Goal: Task Accomplishment & Management: Manage account settings

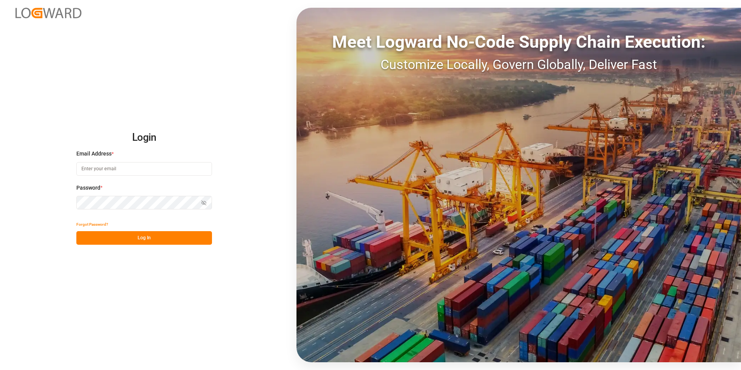
type input "george.vigo@jamindustries.com"
click at [183, 239] on button "Log In" at bounding box center [144, 238] width 136 height 14
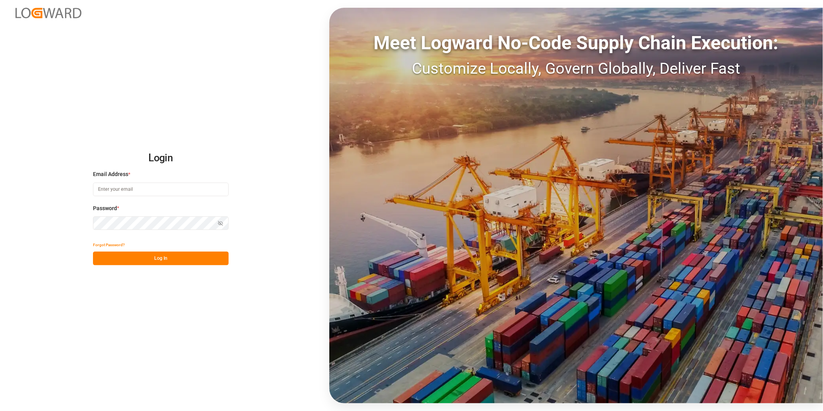
type input "george.vigo@jamindustries.com"
click at [179, 257] on button "Log In" at bounding box center [161, 258] width 136 height 14
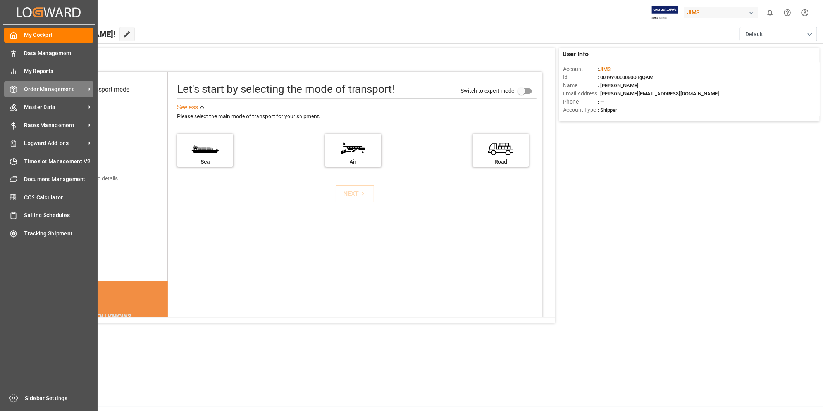
click at [61, 85] on span "Order Management" at bounding box center [54, 89] width 61 height 8
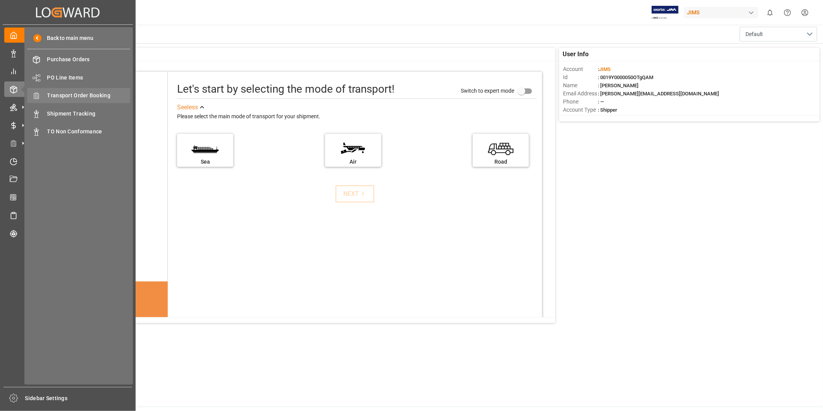
click at [97, 93] on span "Transport Order Booking" at bounding box center [88, 95] width 83 height 8
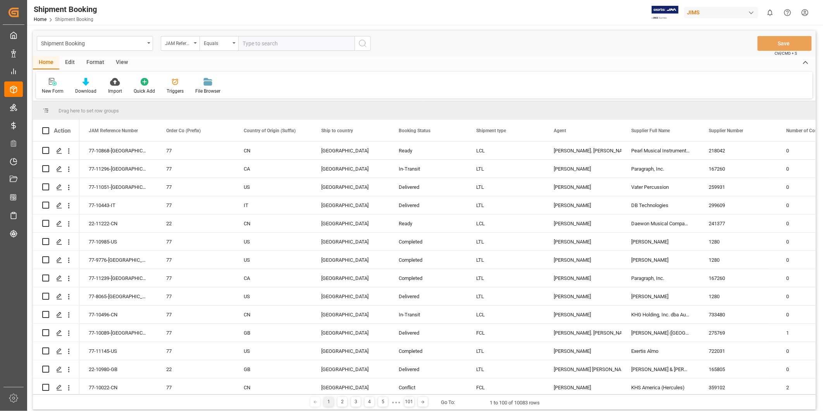
click at [261, 44] on input "text" at bounding box center [296, 43] width 116 height 15
type input "22-11251-US"
click at [363, 44] on icon "search button" at bounding box center [362, 43] width 9 height 9
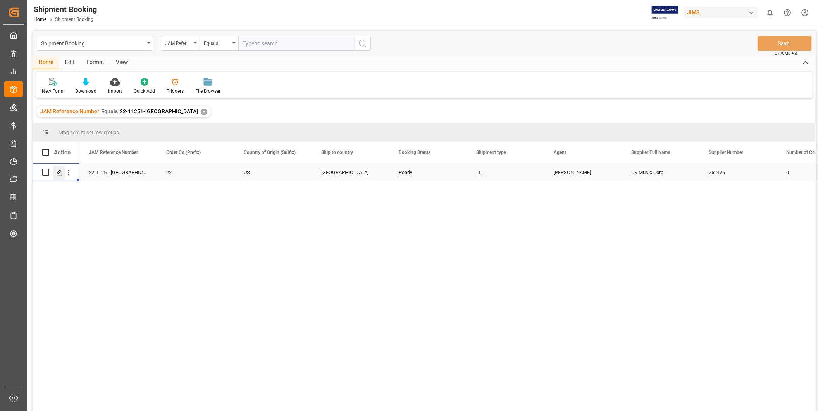
click at [62, 171] on icon "Press SPACE to select this row." at bounding box center [59, 172] width 6 height 6
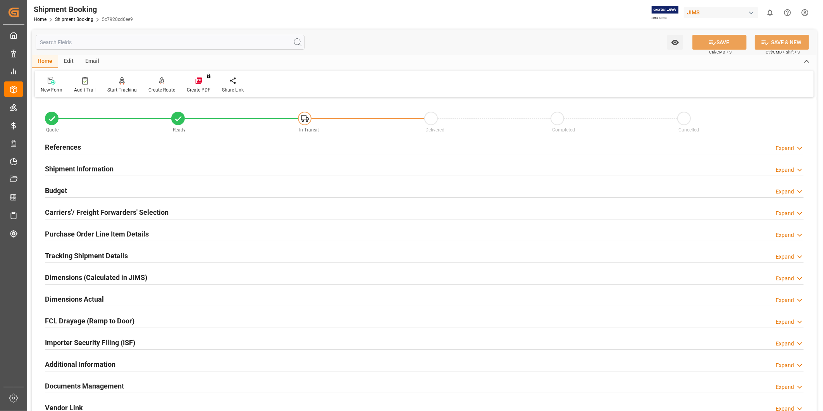
click at [787, 148] on div "Expand" at bounding box center [785, 148] width 18 height 8
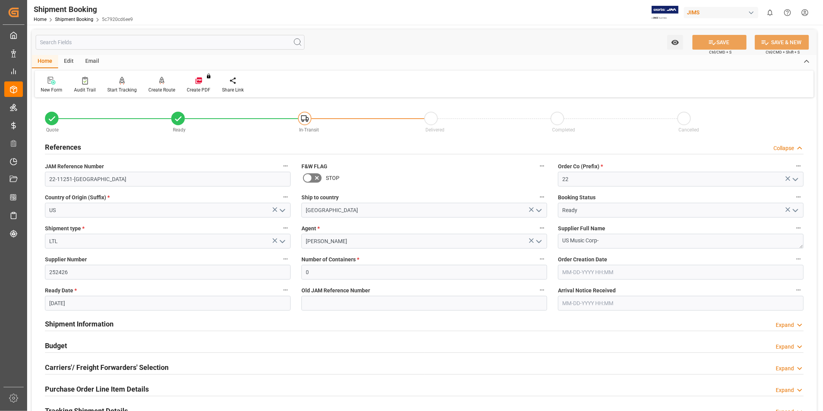
click at [787, 148] on div "Collapse" at bounding box center [783, 148] width 21 height 8
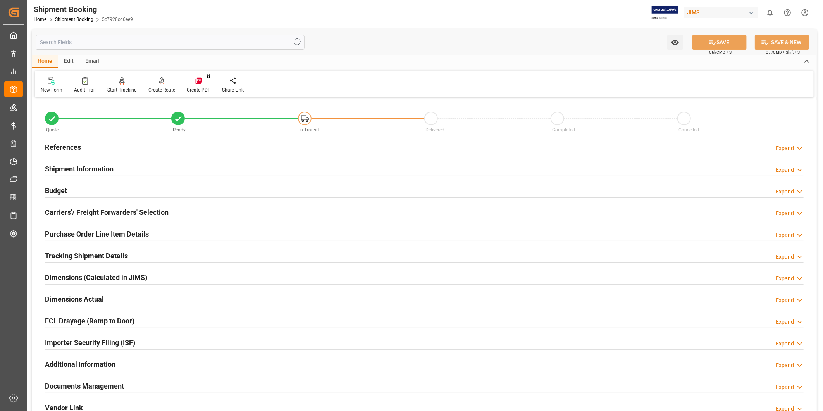
click at [165, 214] on h2 "Carriers'/ Freight Forwarders' Selection" at bounding box center [107, 212] width 124 height 10
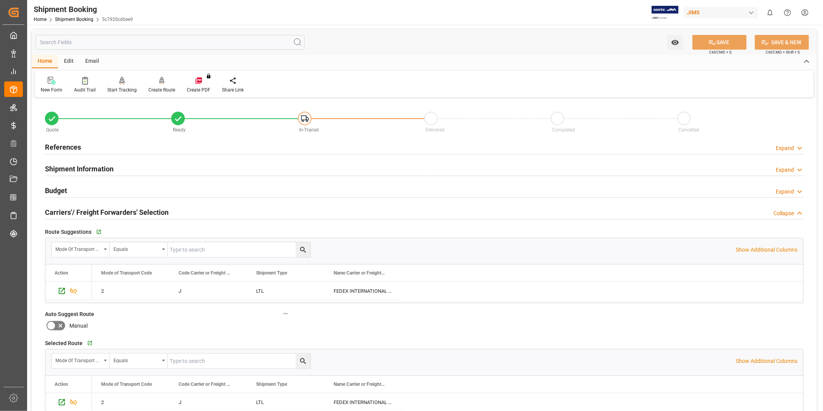
click at [165, 214] on h2 "Carriers'/ Freight Forwarders' Selection" at bounding box center [107, 212] width 124 height 10
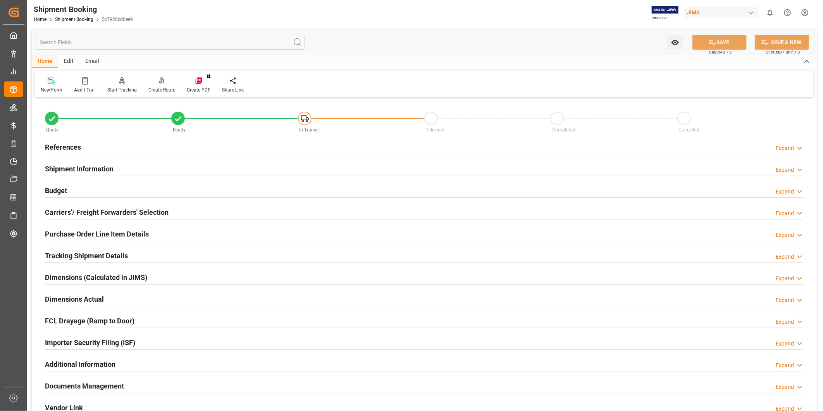
click at [121, 184] on div "Budget Expand" at bounding box center [424, 190] width 759 height 15
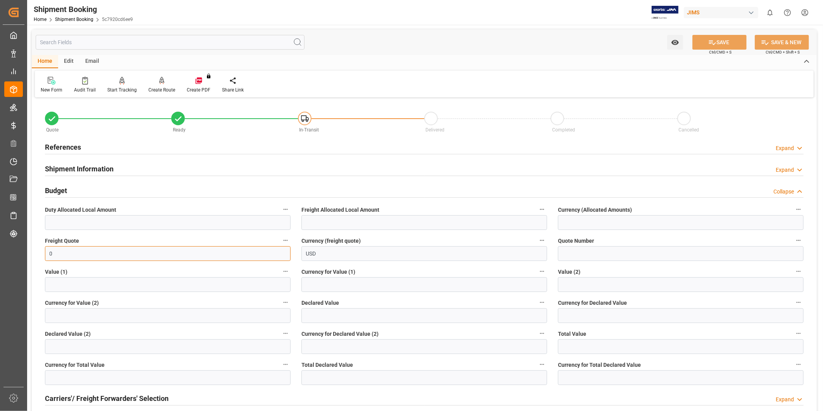
click at [128, 253] on input "0" at bounding box center [168, 253] width 246 height 15
type input "650"
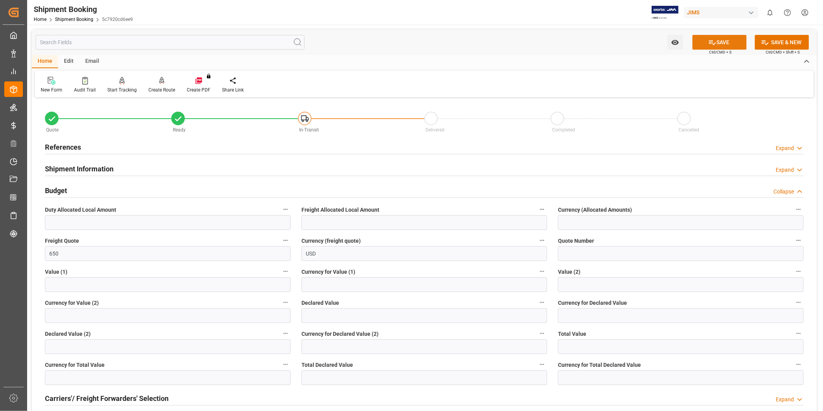
click at [711, 43] on icon at bounding box center [712, 42] width 8 height 8
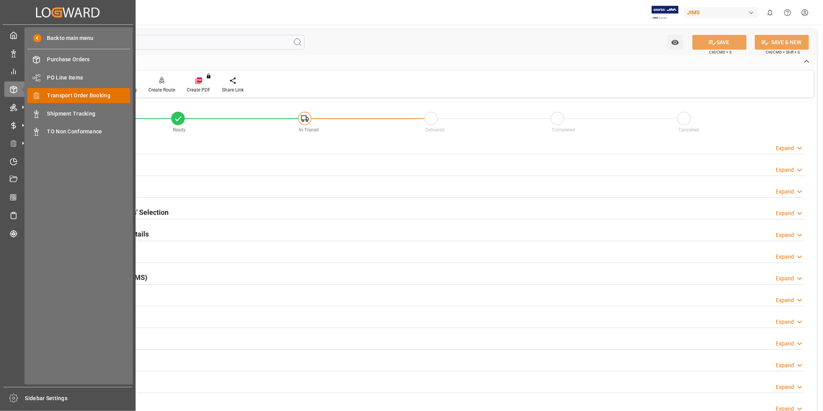
click at [96, 93] on span "Transport Order Booking" at bounding box center [88, 95] width 83 height 8
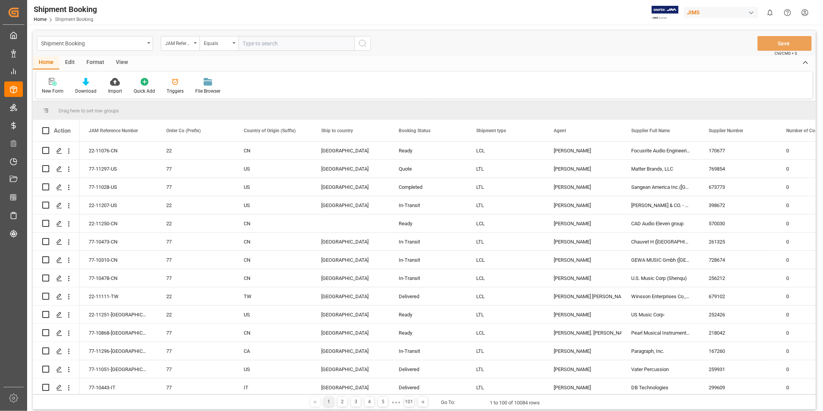
click at [268, 44] on input "text" at bounding box center [296, 43] width 116 height 15
type input "22-11122-US"
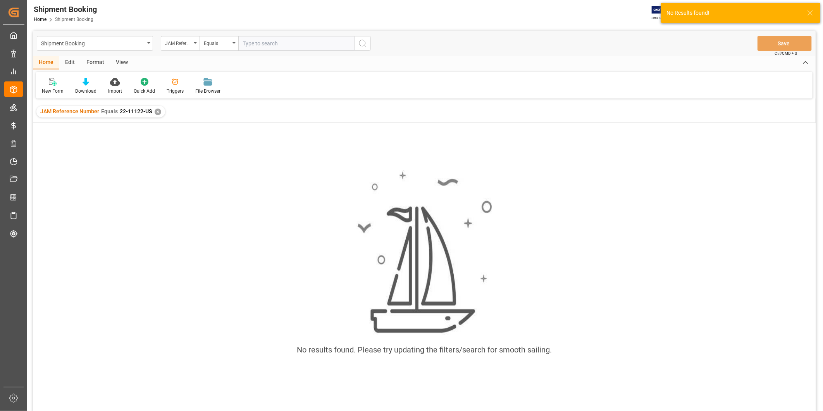
click at [159, 113] on div "✕" at bounding box center [158, 112] width 7 height 7
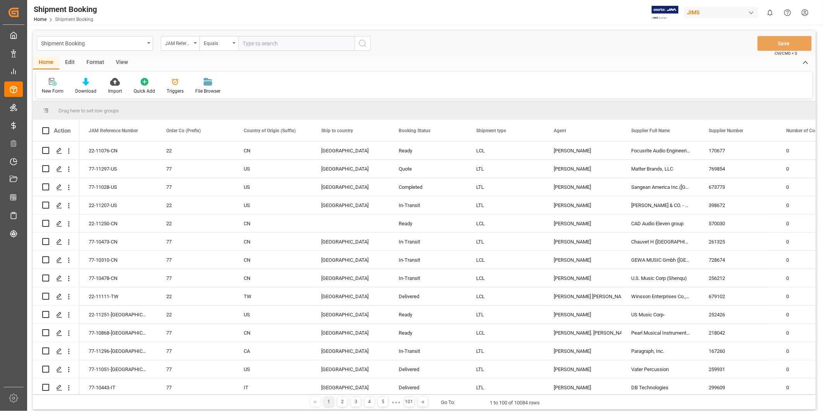
click at [255, 43] on input "text" at bounding box center [296, 43] width 116 height 15
paste input "22-11122-US"
type input "22-11122-US"
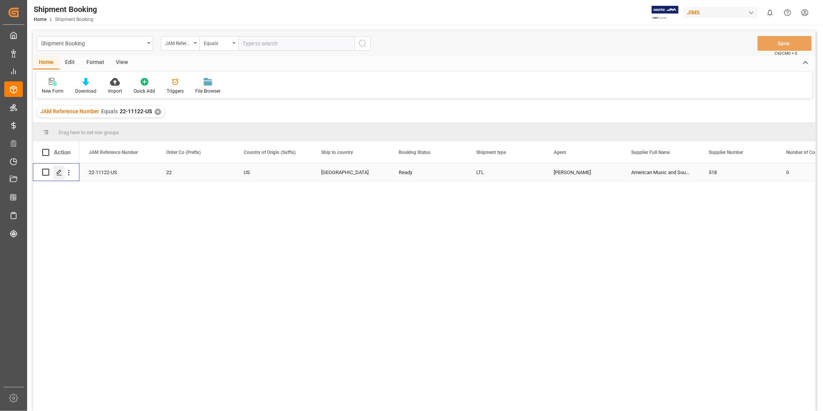
click at [59, 173] on icon "Press SPACE to select this row." at bounding box center [59, 172] width 6 height 6
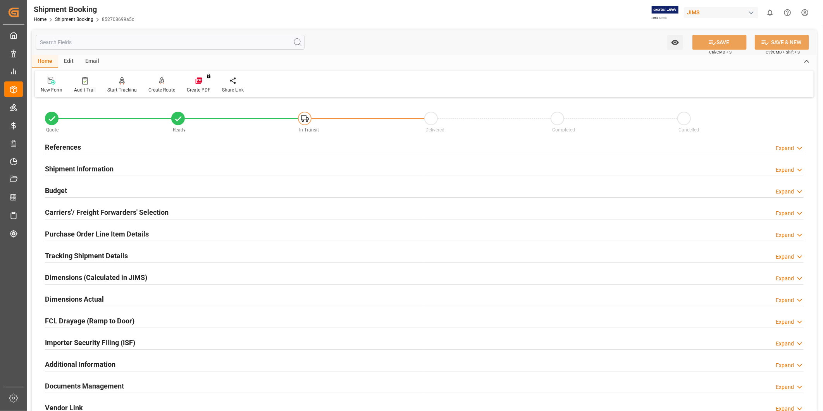
click at [95, 189] on div "Budget Expand" at bounding box center [424, 190] width 759 height 15
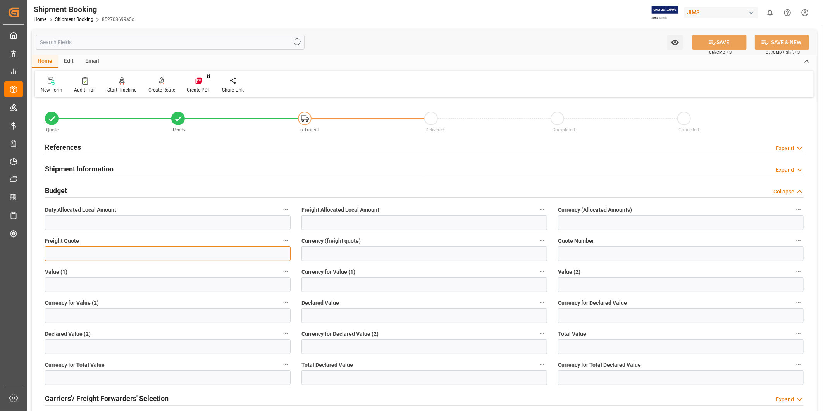
click at [177, 249] on input "text" at bounding box center [168, 253] width 246 height 15
type input "0"
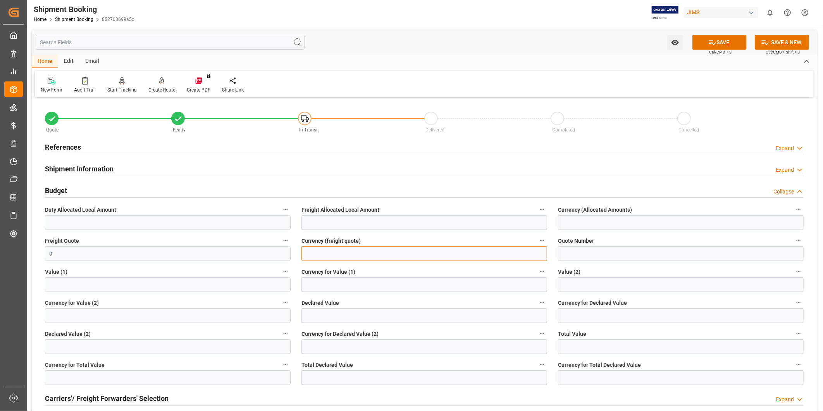
click at [374, 253] on input at bounding box center [424, 253] width 246 height 15
type input "USD"
click at [720, 42] on button "SAVE" at bounding box center [719, 42] width 54 height 15
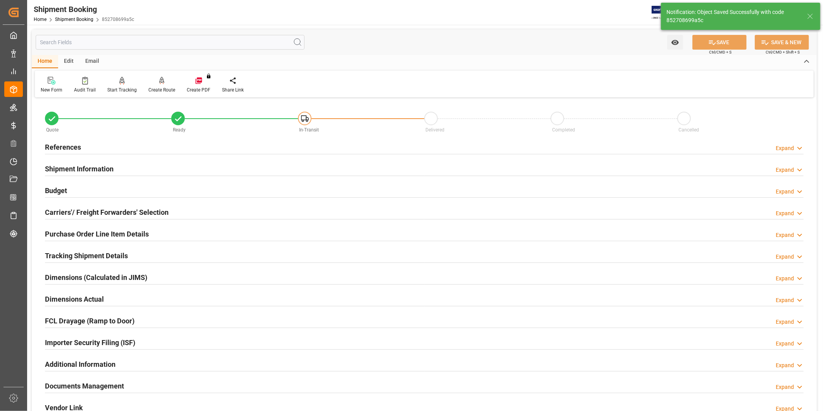
click at [161, 214] on h2 "Carriers'/ Freight Forwarders' Selection" at bounding box center [107, 212] width 124 height 10
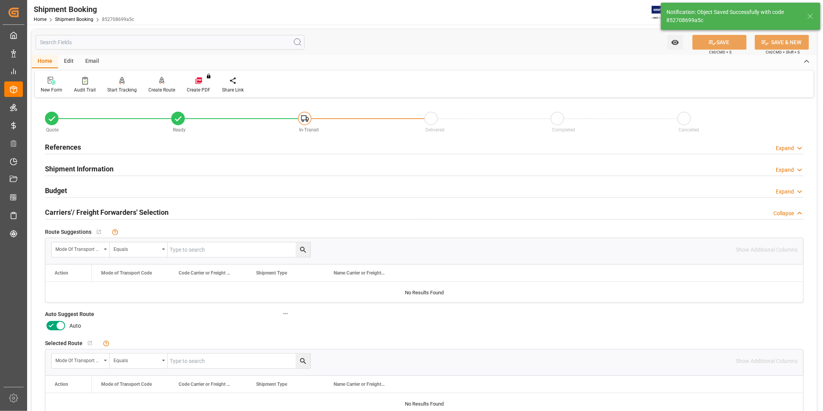
click at [60, 327] on icon at bounding box center [60, 325] width 9 height 9
click at [0, 0] on input "checkbox" at bounding box center [0, 0] width 0 height 0
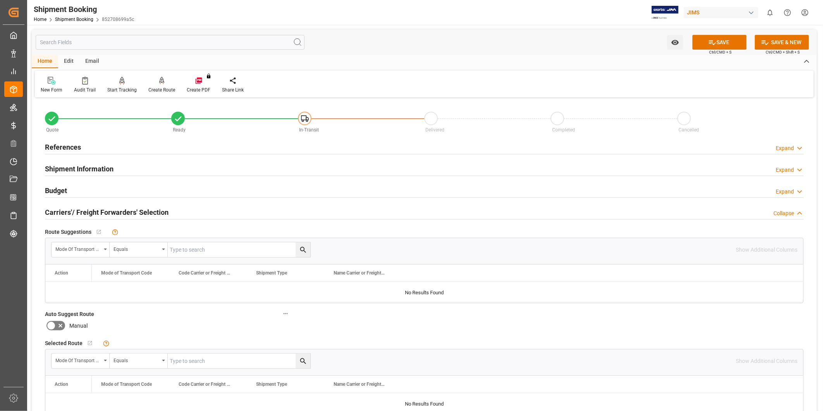
drag, startPoint x: 734, startPoint y: 40, endPoint x: 725, endPoint y: 57, distance: 19.6
click at [734, 40] on button "SAVE" at bounding box center [719, 42] width 54 height 15
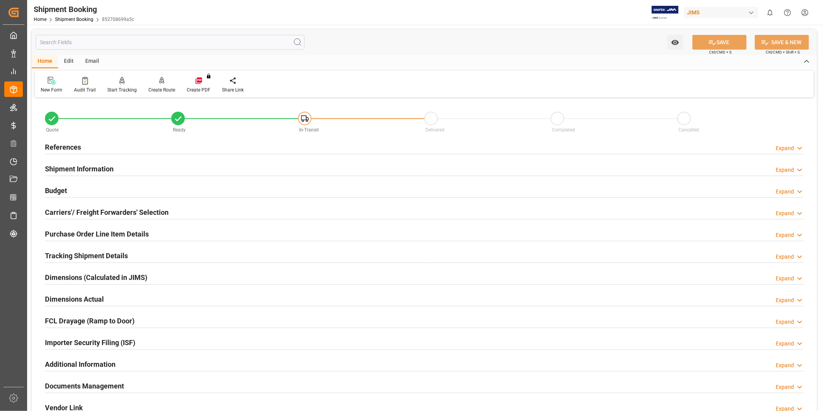
click at [159, 233] on div "Purchase Order Line Item Details Expand" at bounding box center [424, 233] width 759 height 15
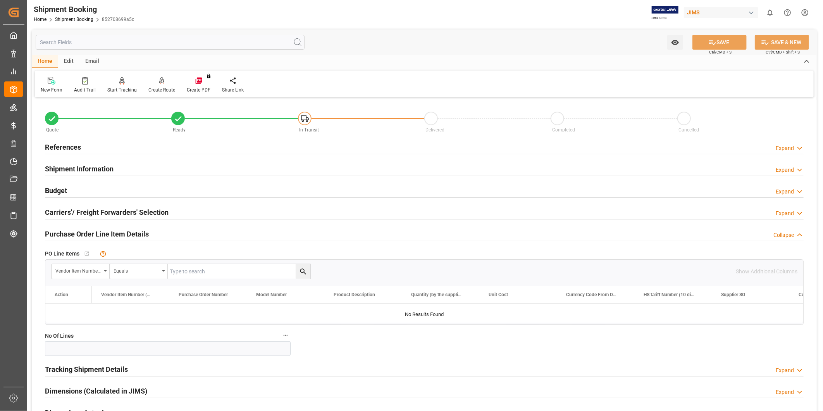
click at [159, 233] on div "Purchase Order Line Item Details Collapse" at bounding box center [424, 233] width 759 height 15
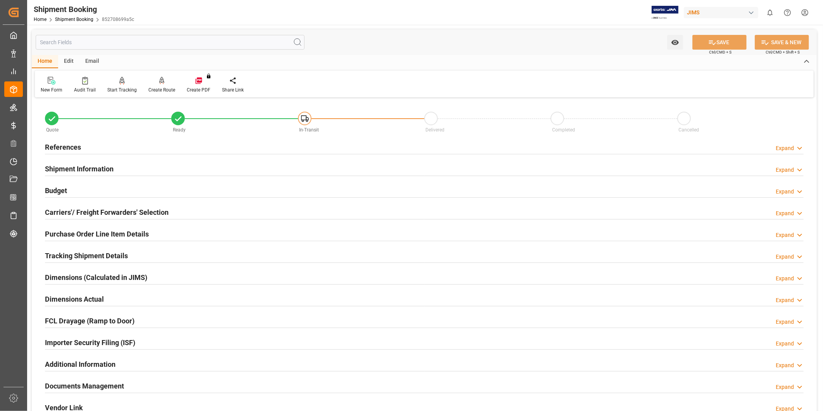
click at [160, 215] on h2 "Carriers'/ Freight Forwarders' Selection" at bounding box center [107, 212] width 124 height 10
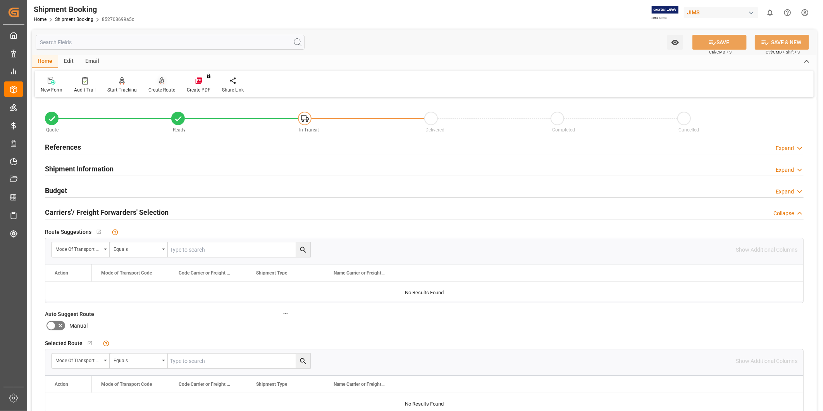
click at [158, 88] on div "Create Route" at bounding box center [161, 89] width 27 height 7
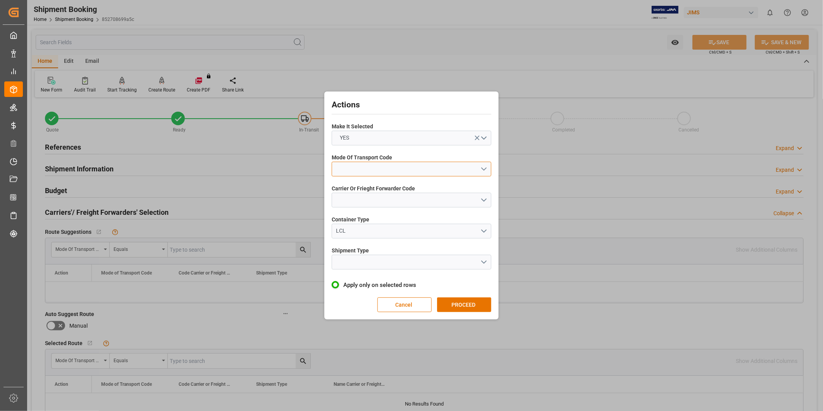
click at [382, 170] on button "open menu" at bounding box center [412, 169] width 160 height 15
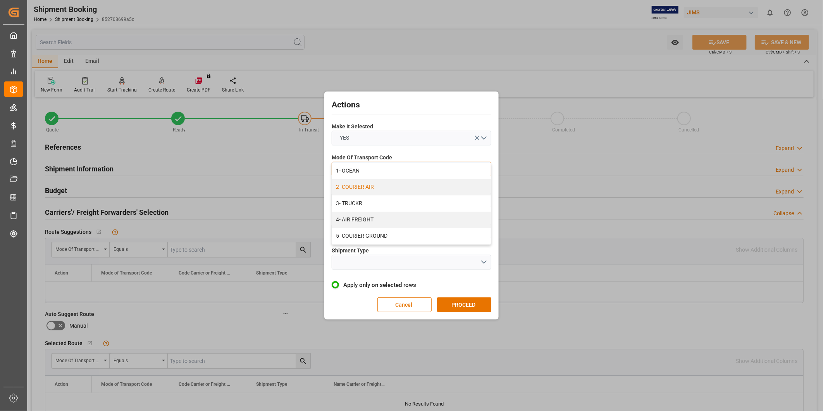
click at [381, 187] on div "2- COURIER AIR" at bounding box center [411, 187] width 159 height 16
click at [482, 198] on button "open menu" at bounding box center [412, 200] width 160 height 15
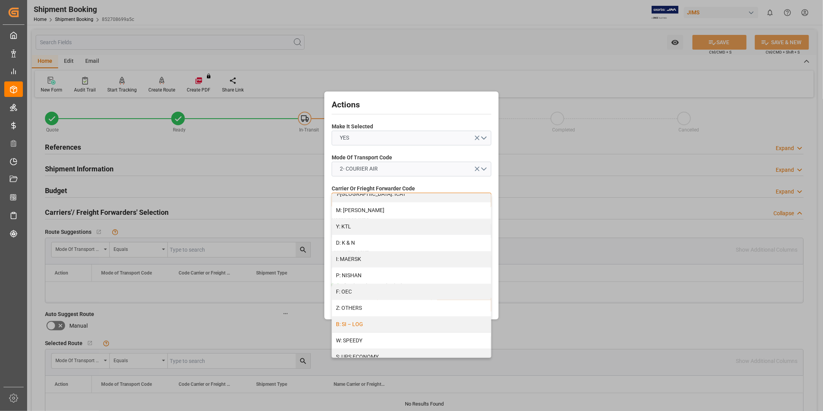
scroll to position [397, 0]
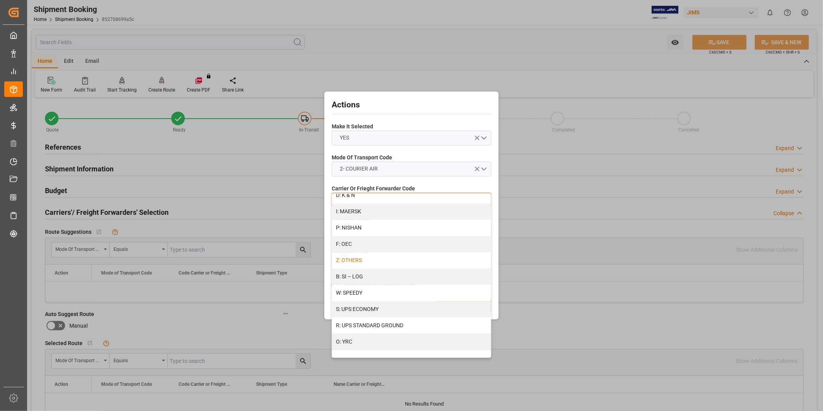
click at [432, 258] on div "Z: OTHERS" at bounding box center [411, 260] width 159 height 16
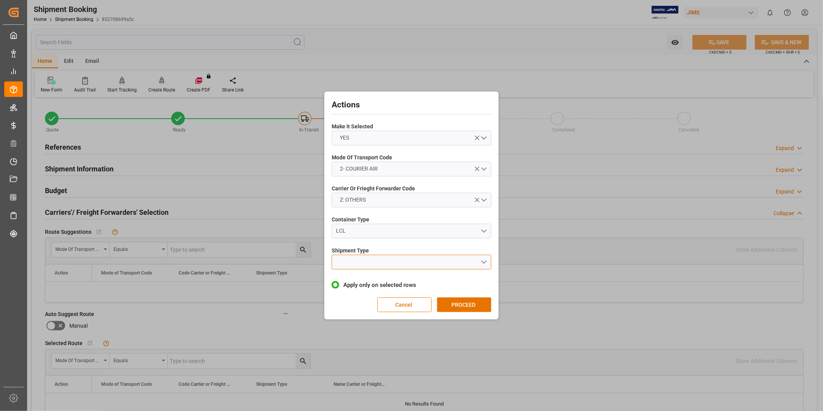
click at [485, 263] on button "open menu" at bounding box center [412, 262] width 160 height 15
click at [447, 261] on div "LTL" at bounding box center [411, 264] width 159 height 16
click at [469, 300] on button "PROCEED" at bounding box center [464, 304] width 54 height 15
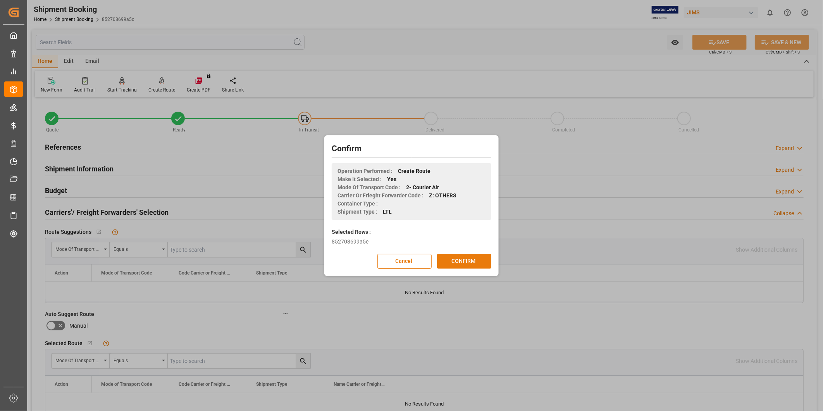
click at [475, 264] on button "CONFIRM" at bounding box center [464, 261] width 54 height 15
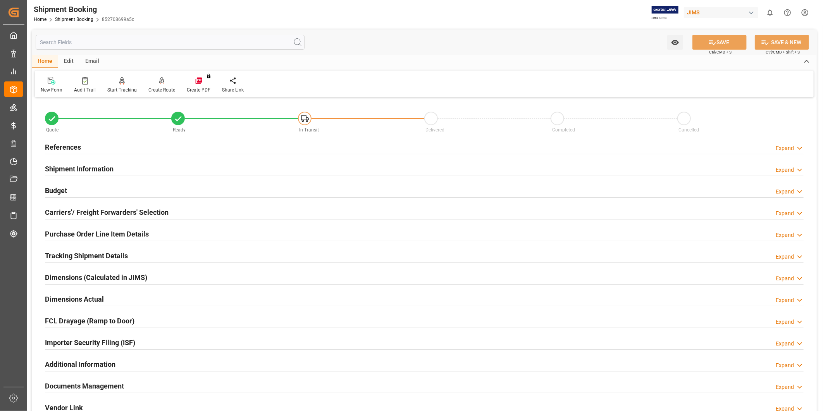
click at [102, 253] on h2 "Tracking Shipment Details" at bounding box center [86, 255] width 83 height 10
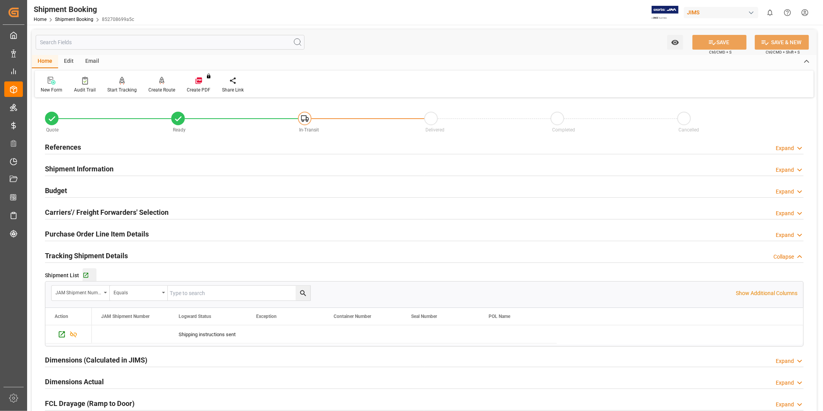
click at [91, 273] on div "Go to Shipment Tracking Grid" at bounding box center [90, 275] width 14 height 7
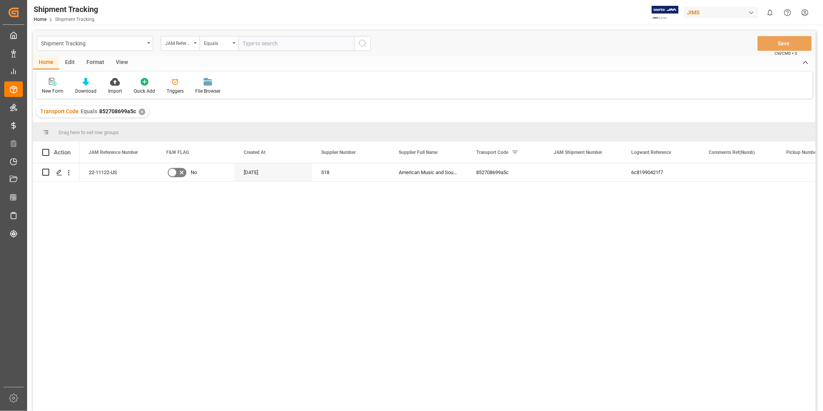
click at [126, 65] on div "View" at bounding box center [122, 62] width 24 height 13
click at [121, 63] on div "View" at bounding box center [122, 62] width 24 height 13
click at [119, 63] on div "View" at bounding box center [122, 62] width 24 height 13
click at [54, 90] on div "Default" at bounding box center [49, 91] width 15 height 7
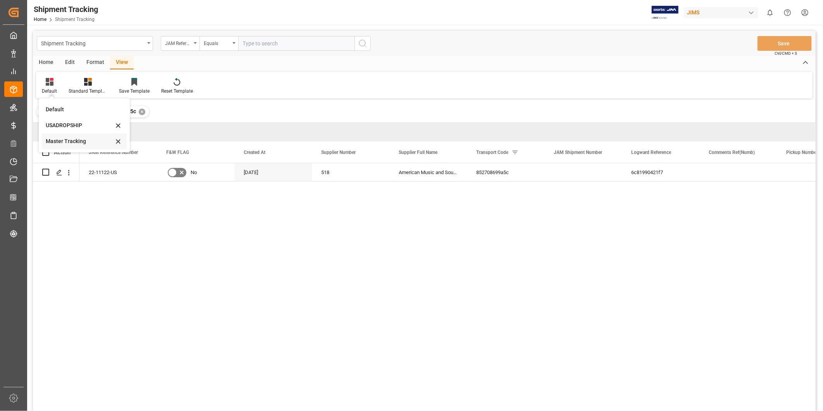
drag, startPoint x: 54, startPoint y: 90, endPoint x: 66, endPoint y: 141, distance: 52.5
click at [66, 141] on div "Master Tracking" at bounding box center [80, 141] width 68 height 8
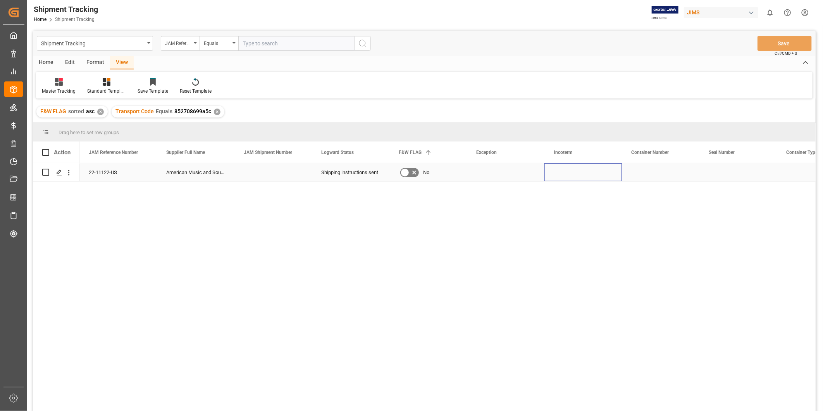
click at [591, 171] on div "Press SPACE to select this row." at bounding box center [583, 172] width 78 height 18
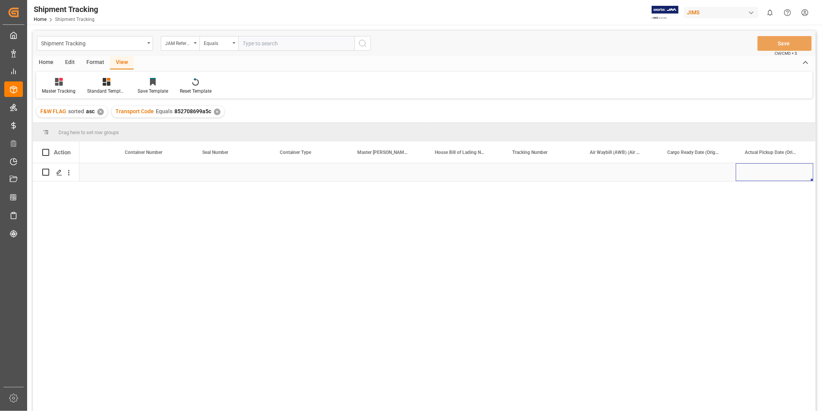
scroll to position [0, 584]
click at [456, 175] on div "Press SPACE to select this row." at bounding box center [465, 172] width 78 height 18
click at [456, 175] on input "Press SPACE to select this row." at bounding box center [464, 176] width 65 height 15
paste input "9434636208235312624829"
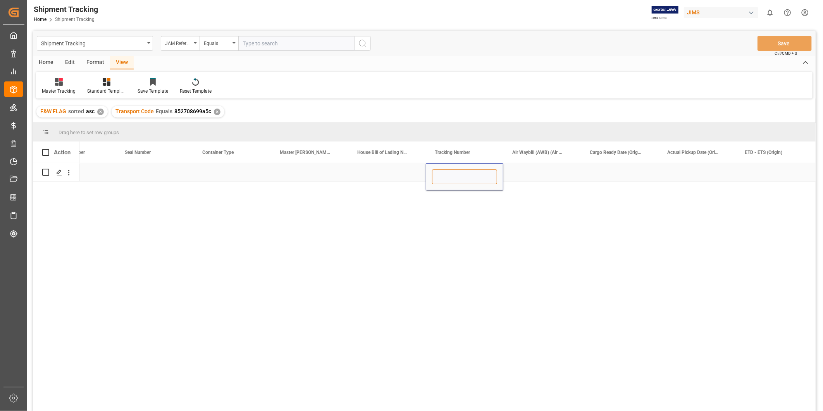
type input "9434636208235312624829"
click at [558, 171] on div "Press SPACE to select this row." at bounding box center [542, 172] width 78 height 18
click at [765, 37] on button "Save" at bounding box center [785, 43] width 54 height 15
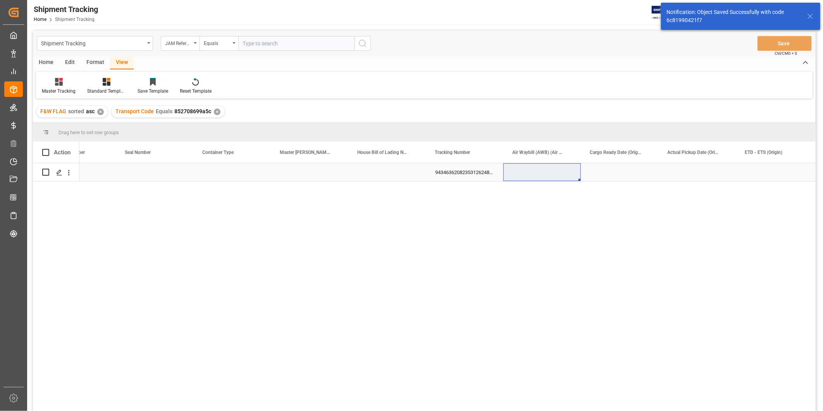
click at [606, 173] on div "Press SPACE to select this row." at bounding box center [620, 172] width 78 height 18
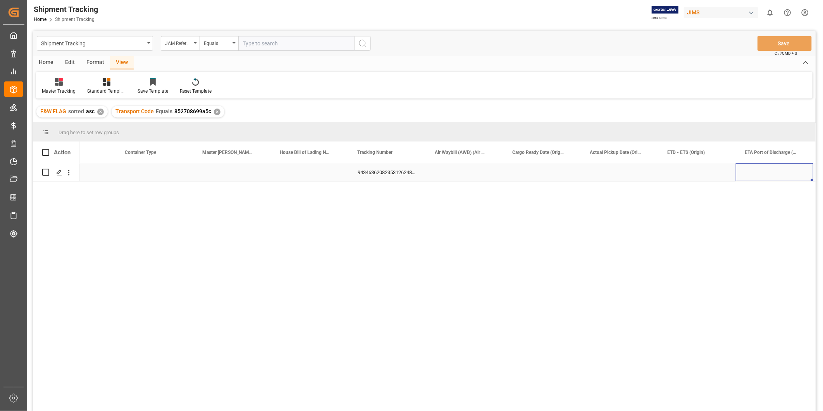
click at [625, 170] on div "Press SPACE to select this row." at bounding box center [620, 172] width 78 height 18
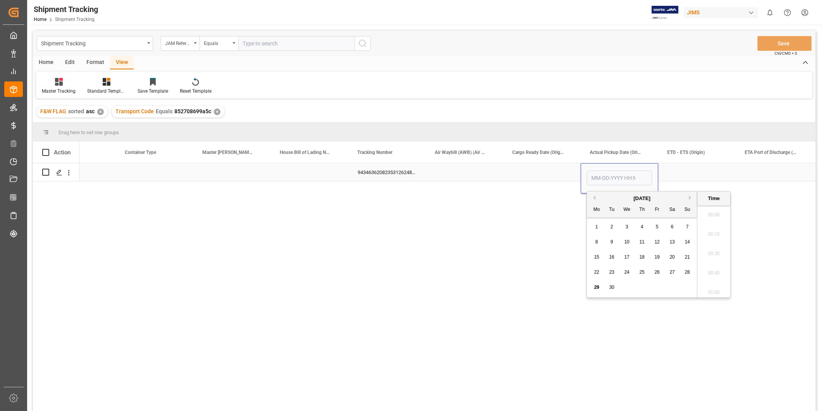
scroll to position [1165, 0]
click at [645, 256] on div "18" at bounding box center [642, 257] width 10 height 9
type input "[DATE] 00:00"
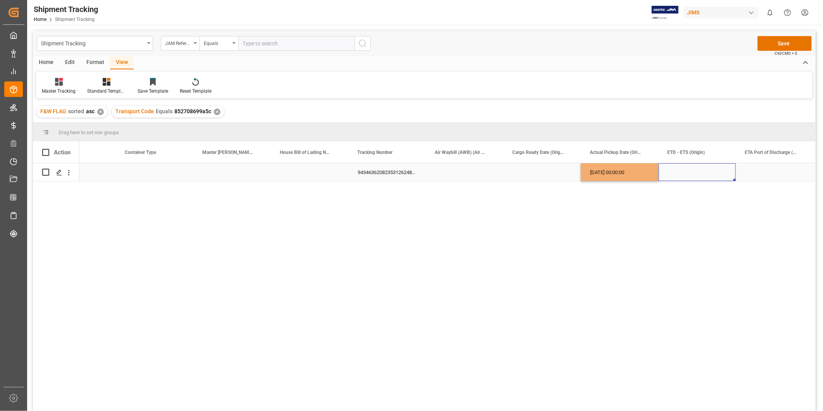
click at [683, 169] on div "Press SPACE to select this row." at bounding box center [697, 172] width 78 height 18
click at [628, 172] on div "[DATE] 00:00:00" at bounding box center [620, 172] width 78 height 18
click at [683, 171] on div "Press SPACE to select this row." at bounding box center [697, 172] width 78 height 18
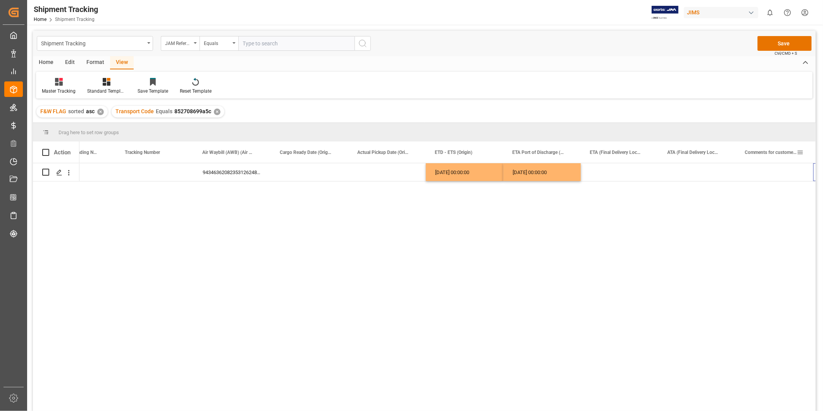
scroll to position [0, 891]
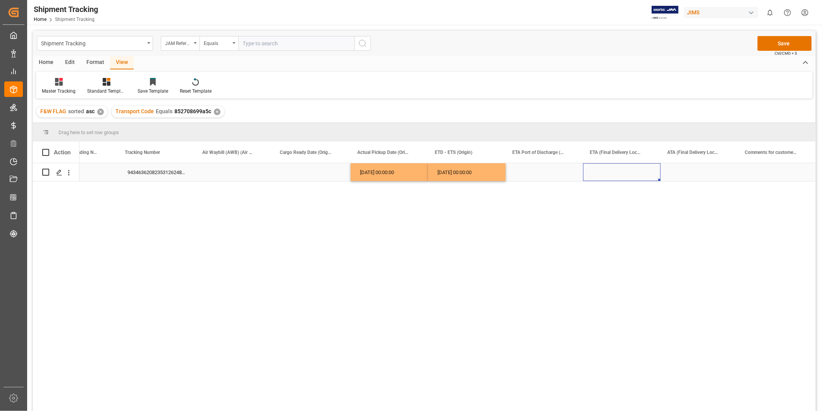
click at [644, 168] on div "Press SPACE to select this row." at bounding box center [622, 172] width 78 height 18
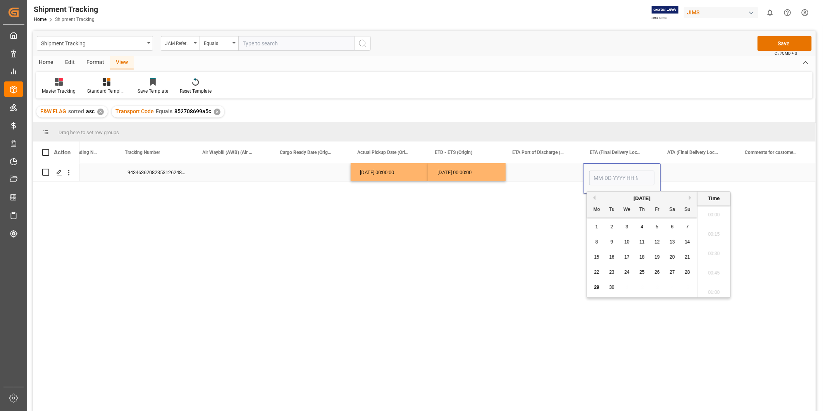
scroll to position [1165, 0]
click at [672, 272] on span "27" at bounding box center [672, 271] width 5 height 5
type input "[DATE] 00:00"
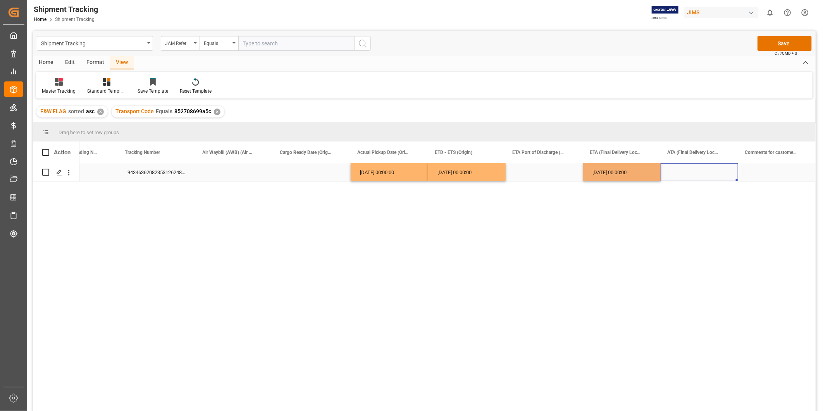
click at [696, 176] on div "Press SPACE to select this row." at bounding box center [700, 172] width 78 height 18
click at [634, 173] on div "[DATE] 00:00:00" at bounding box center [622, 172] width 78 height 18
click at [706, 169] on div "Press SPACE to select this row." at bounding box center [700, 172] width 78 height 18
click at [784, 43] on button "Save" at bounding box center [785, 43] width 54 height 15
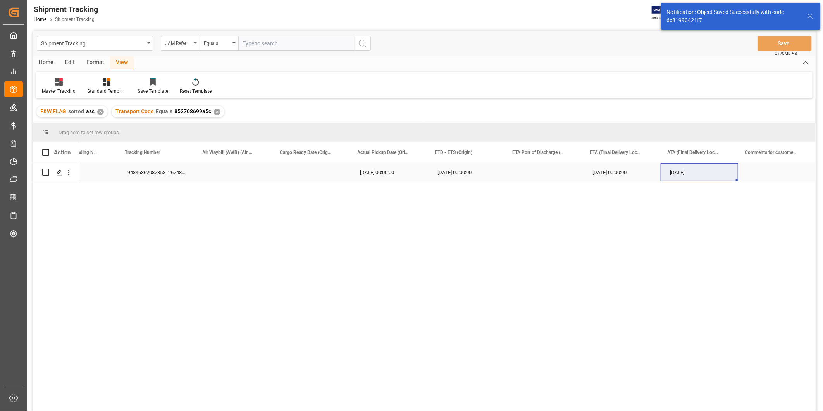
click at [645, 174] on div "[DATE] 00:00:00" at bounding box center [622, 172] width 78 height 18
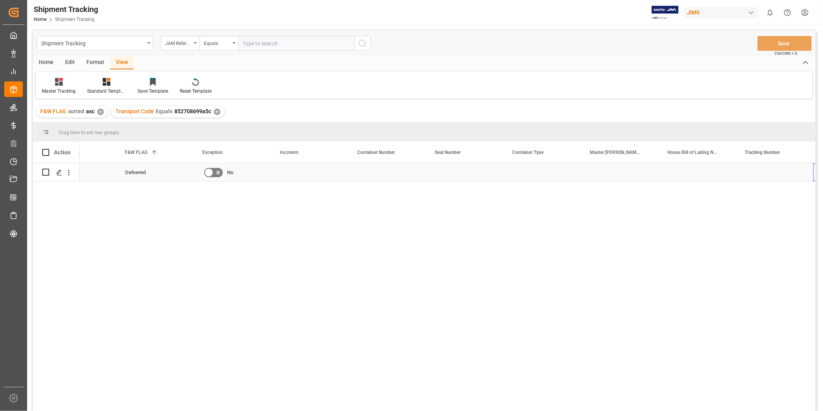
scroll to position [0, 274]
click at [241, 174] on div "Press SPACE to select this row." at bounding box center [232, 172] width 78 height 18
click at [242, 174] on div "Press SPACE to select this row." at bounding box center [232, 172] width 78 height 18
click at [255, 172] on icon "open menu" at bounding box center [256, 176] width 9 height 9
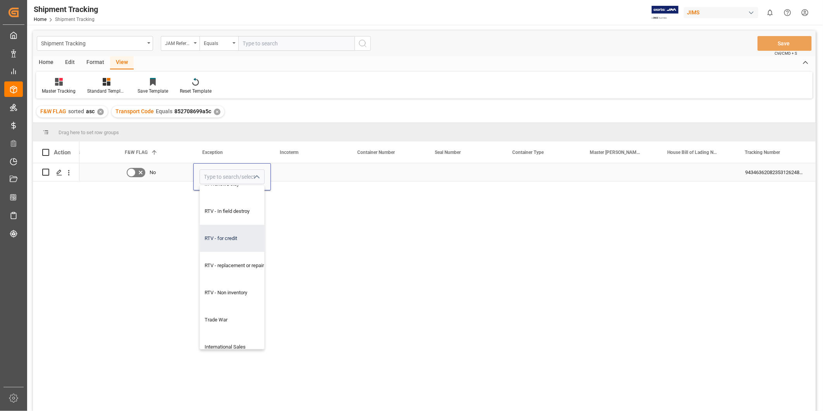
scroll to position [598, 0]
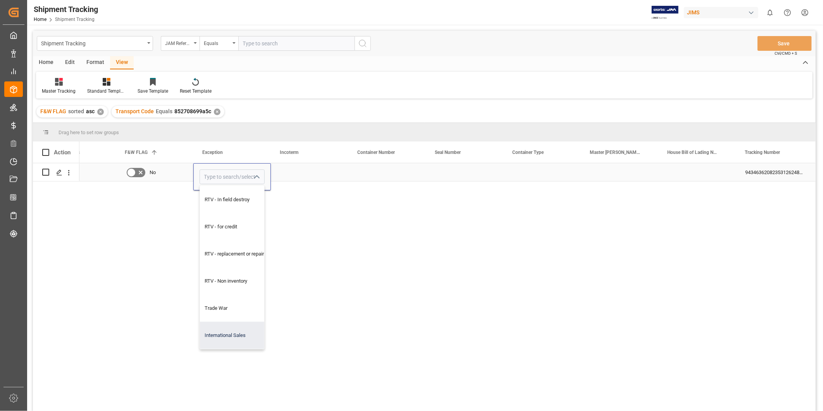
click at [234, 336] on div "International Sales" at bounding box center [237, 335] width 74 height 27
type input "International Sales"
click at [320, 165] on div "Press SPACE to select this row." at bounding box center [310, 172] width 78 height 18
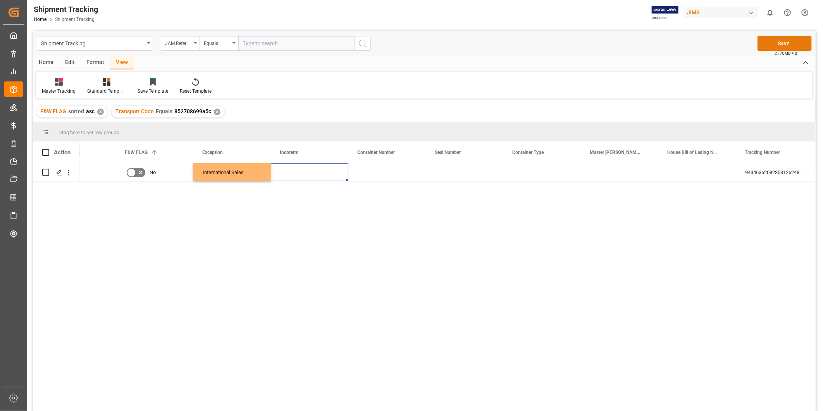
click at [791, 41] on button "Save" at bounding box center [785, 43] width 54 height 15
